Goal: Information Seeking & Learning: Learn about a topic

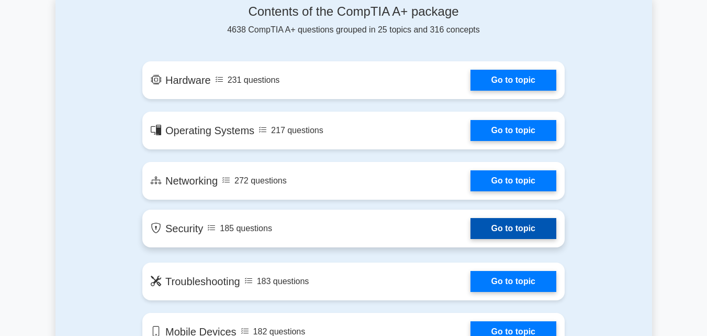
scroll to position [576, 0]
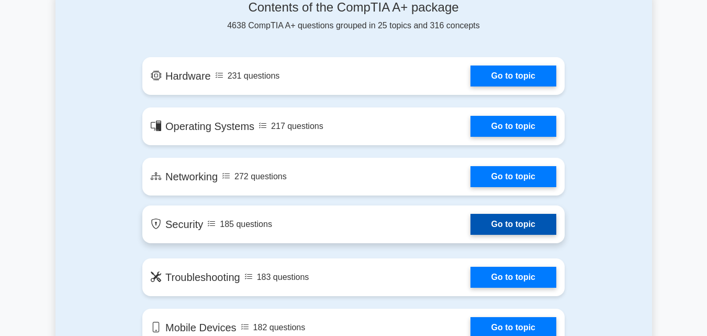
click at [487, 229] on link "Go to topic" at bounding box center [514, 224] width 86 height 21
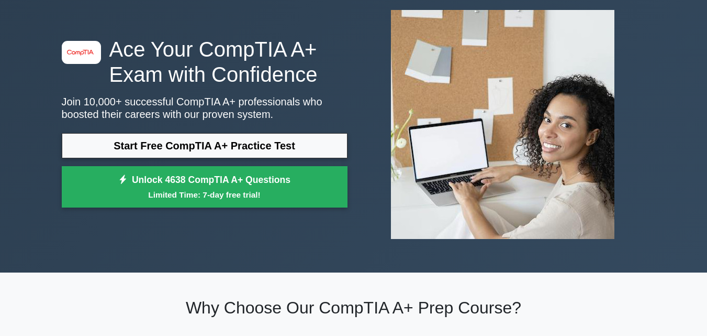
scroll to position [0, 0]
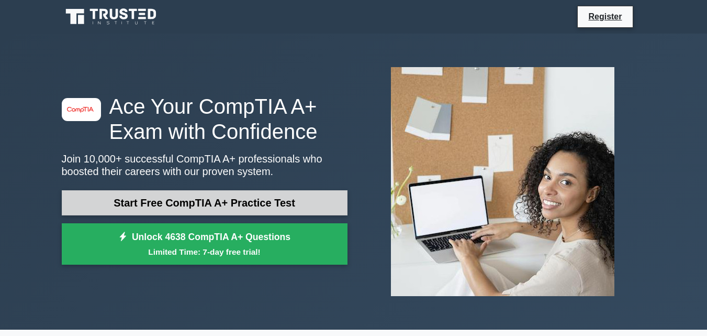
click at [204, 200] on link "Start Free CompTIA A+ Practice Test" at bounding box center [205, 202] width 286 height 25
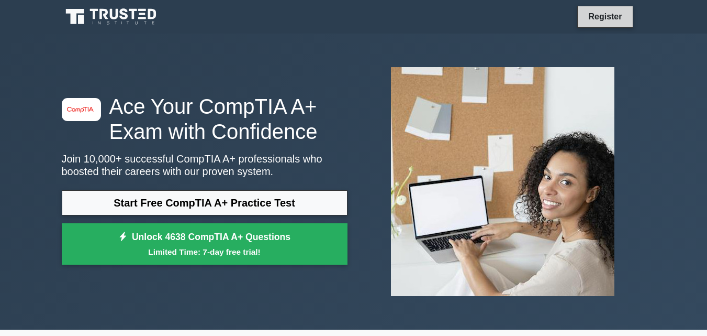
click at [601, 13] on link "Register" at bounding box center [605, 16] width 46 height 13
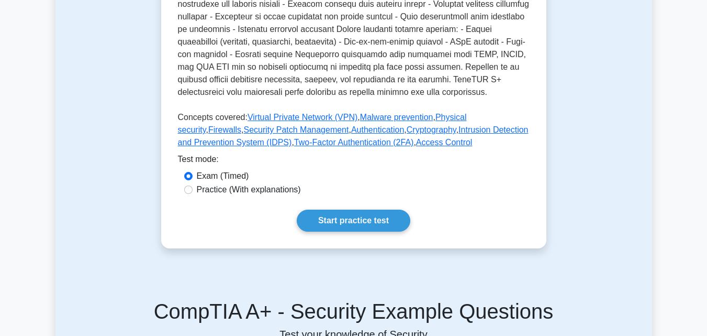
scroll to position [415, 0]
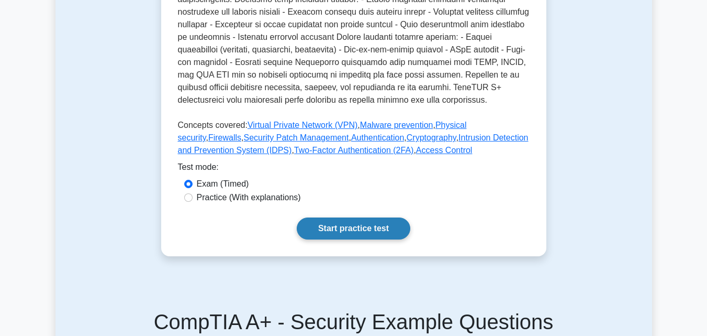
click at [353, 229] on link "Start practice test" at bounding box center [354, 228] width 114 height 22
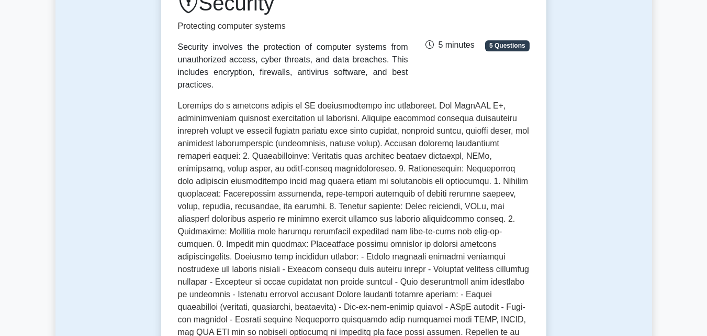
scroll to position [157, 0]
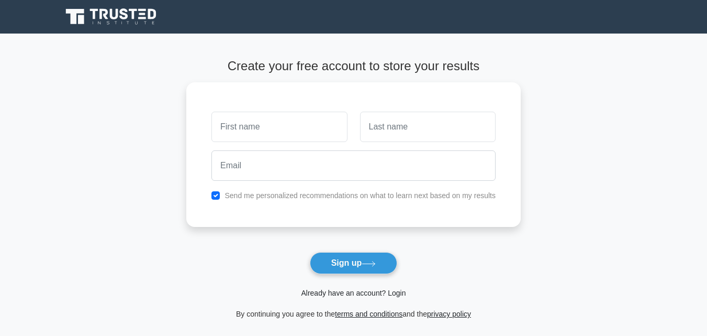
click at [396, 292] on link "Already have an account? Login" at bounding box center [353, 293] width 105 height 8
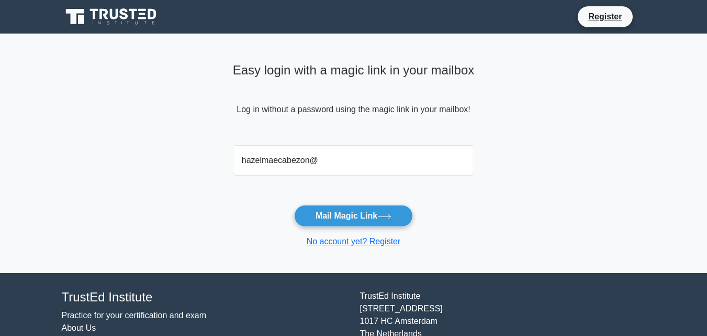
click at [306, 161] on input "hazelmaecabezon@" at bounding box center [354, 160] width 242 height 30
click at [344, 163] on input "hazelmaecabezon2004@" at bounding box center [354, 160] width 242 height 30
type input "[EMAIL_ADDRESS][DOMAIN_NAME]"
click at [294, 205] on button "Mail Magic Link" at bounding box center [353, 216] width 119 height 22
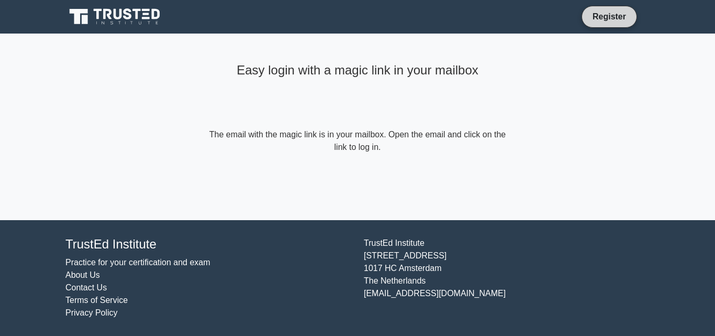
click at [617, 18] on link "Register" at bounding box center [610, 16] width 46 height 13
